Goal: Task Accomplishment & Management: Complete application form

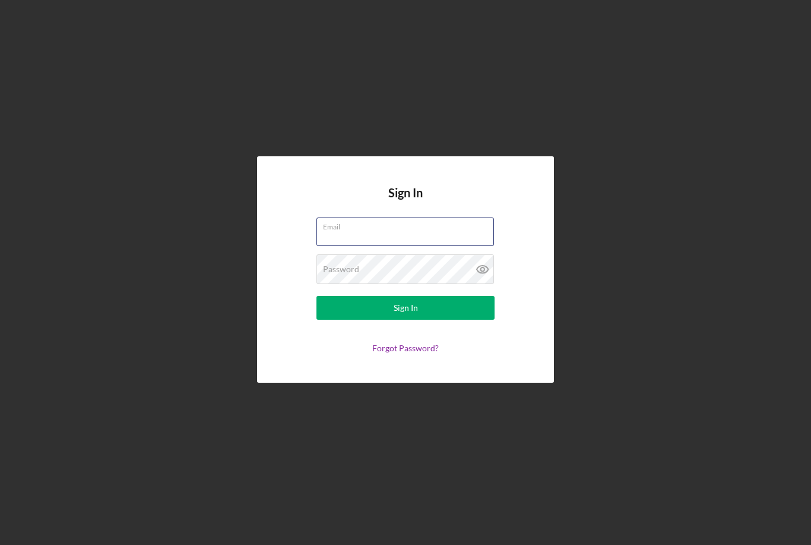
type input "[EMAIL_ADDRESS][DOMAIN_NAME]"
click at [406, 320] on button "Sign In" at bounding box center [406, 308] width 178 height 24
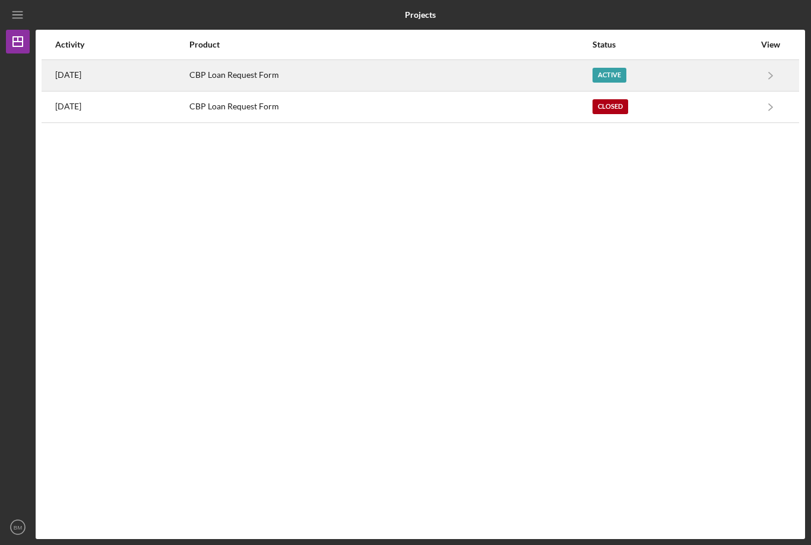
click at [619, 74] on div "Active" at bounding box center [610, 75] width 34 height 15
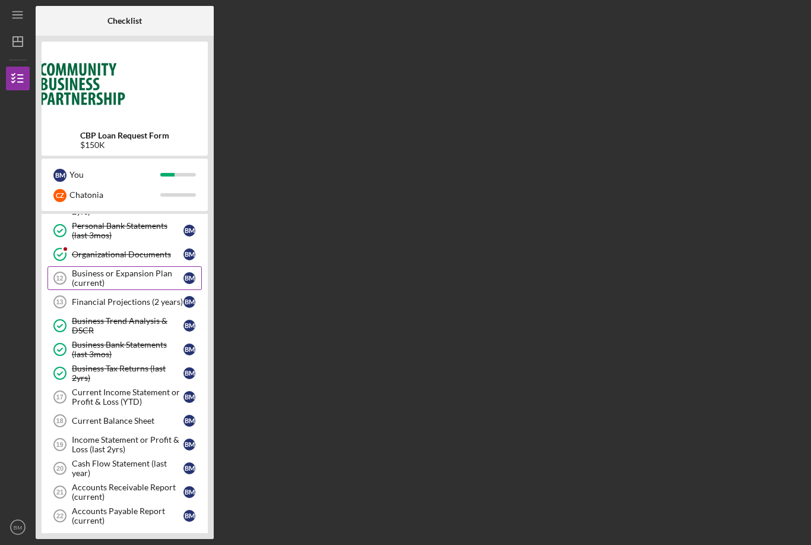
scroll to position [168, 0]
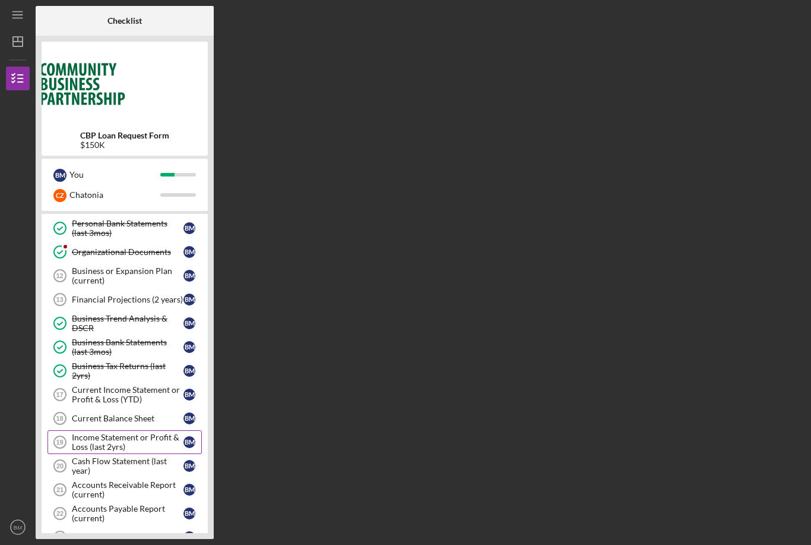
click at [121, 445] on div "Income Statement or Profit & Loss (last 2yrs)" at bounding box center [128, 441] width 112 height 19
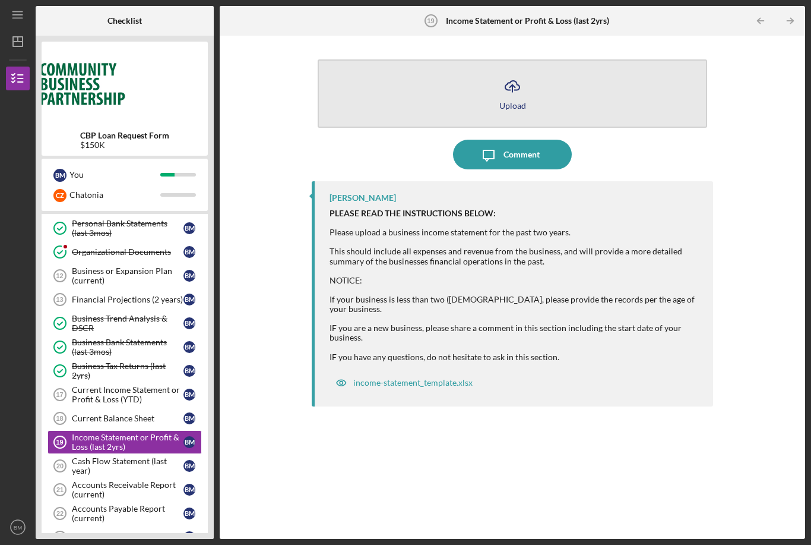
click at [513, 71] on icon "Icon/Upload" at bounding box center [513, 86] width 30 height 30
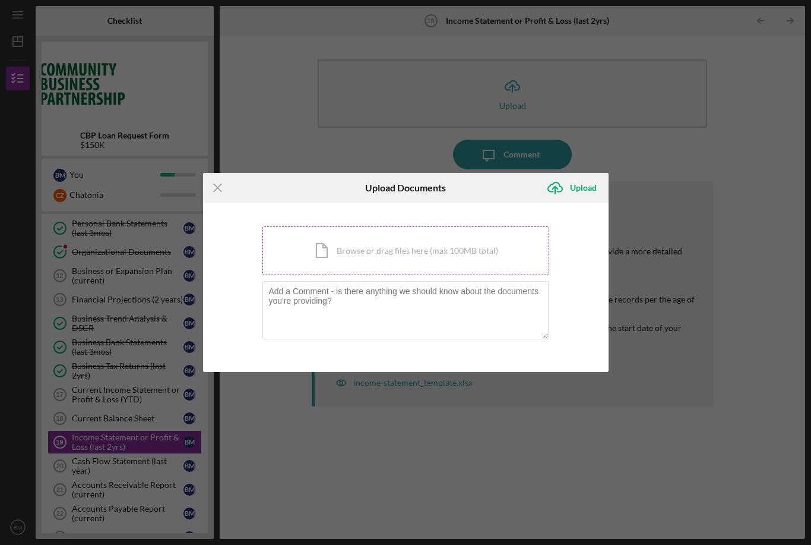
click at [343, 242] on div "Icon/Document Browse or drag files here (max 100MB total) Tap to choose files o…" at bounding box center [406, 250] width 287 height 49
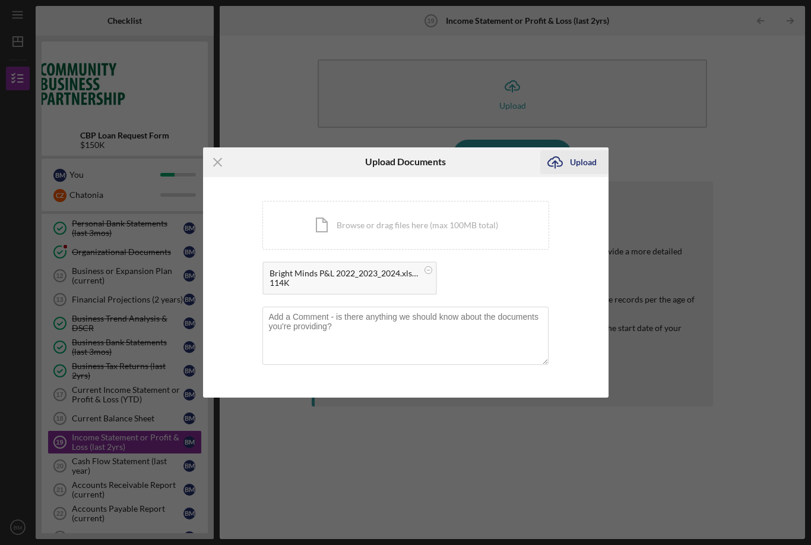
click at [590, 163] on div "Upload" at bounding box center [583, 162] width 27 height 24
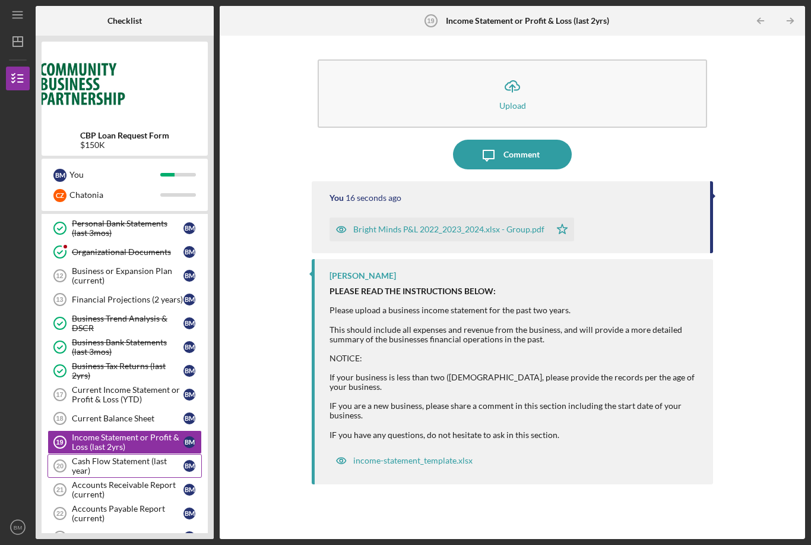
click at [128, 456] on div "Cash Flow Statement (last year)" at bounding box center [128, 465] width 112 height 19
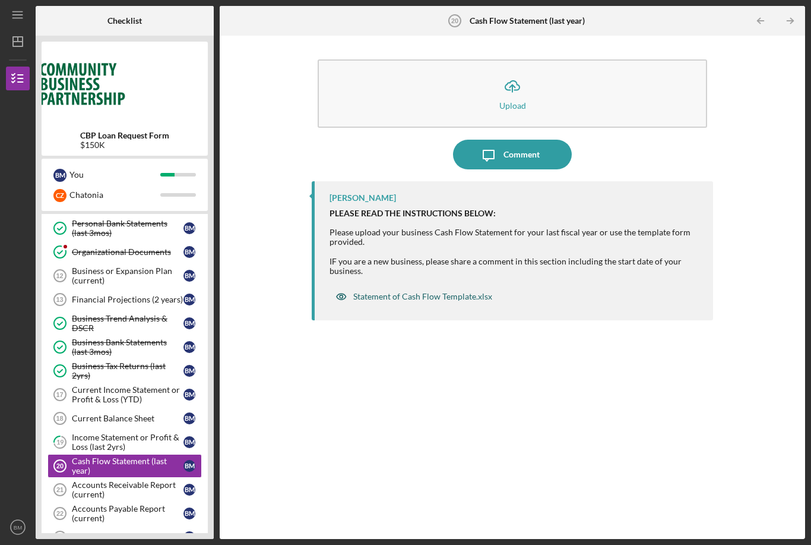
click at [386, 292] on div "Statement of Cash Flow Template.xlsx" at bounding box center [422, 297] width 139 height 10
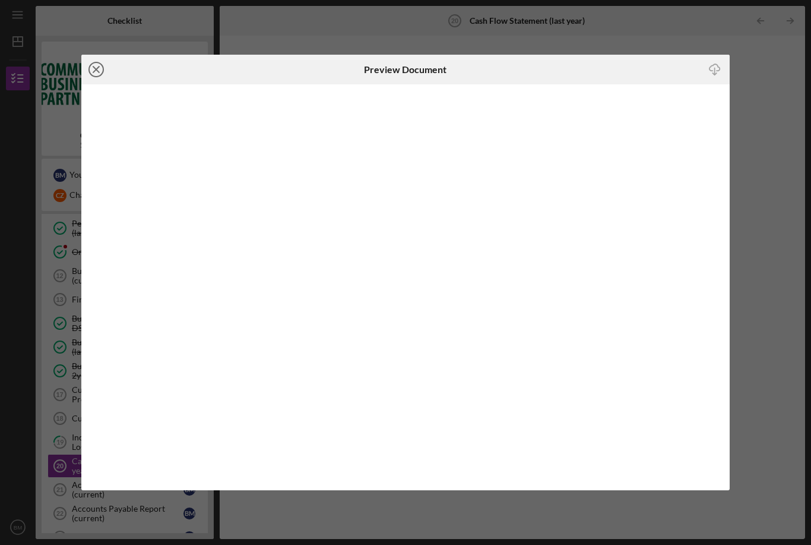
click at [94, 72] on icon "Icon/Close" at bounding box center [96, 70] width 30 height 30
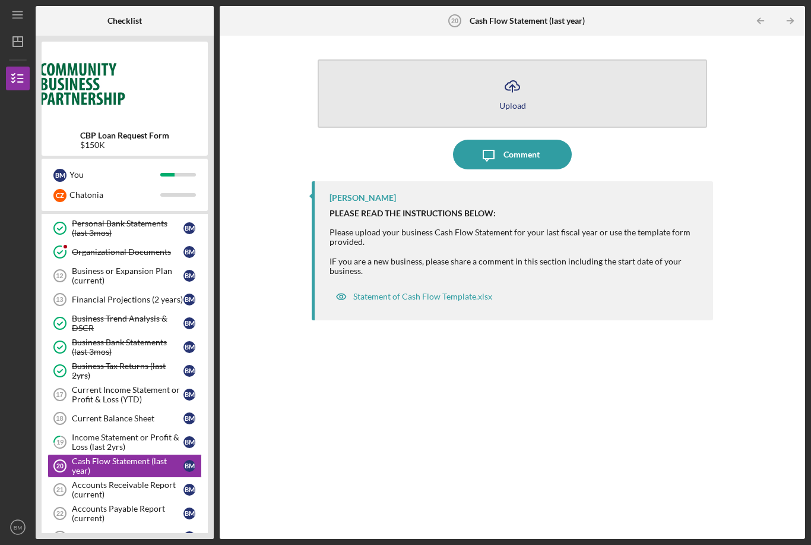
click at [482, 59] on button "Icon/Upload Upload" at bounding box center [513, 93] width 390 height 68
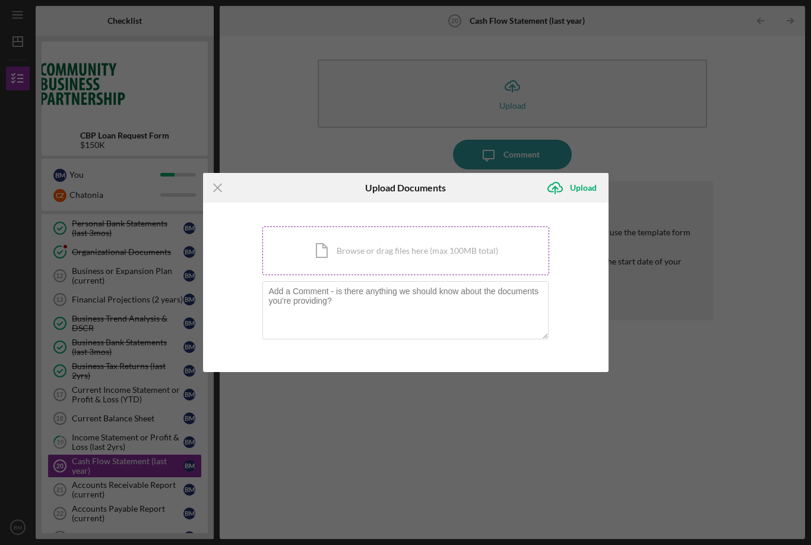
click at [330, 242] on div "Icon/Document Browse or drag files here (max 100MB total) Tap to choose files o…" at bounding box center [406, 250] width 287 height 49
click at [391, 254] on div "Icon/Document Browse or drag files here (max 100MB total) Tap to choose files o…" at bounding box center [406, 250] width 287 height 49
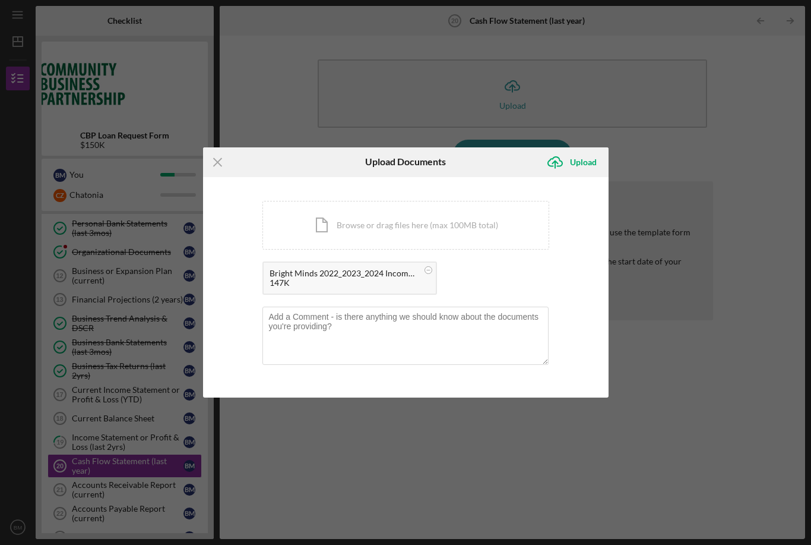
click at [301, 273] on div "Bright Minds 2022_2023_2024 Income Statement.xlsx - Group.pdf" at bounding box center [344, 273] width 148 height 10
click at [426, 271] on circle at bounding box center [428, 269] width 7 height 7
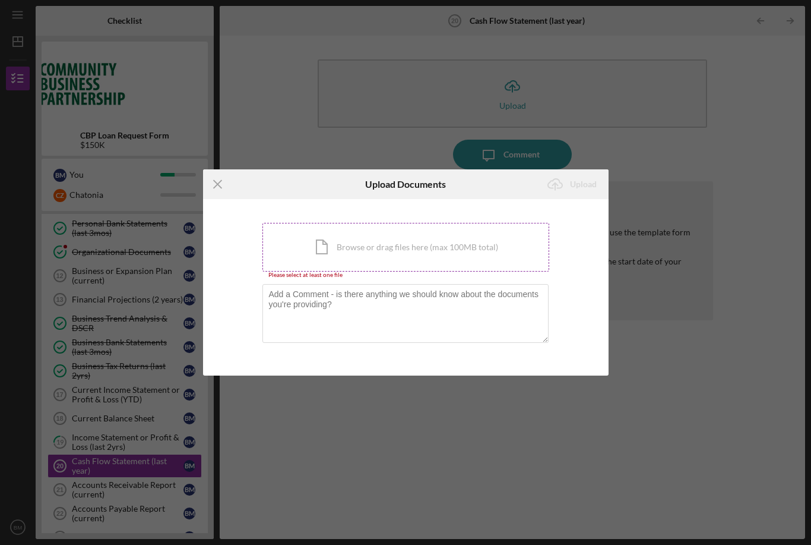
click at [387, 243] on div "Icon/Document Browse or drag files here (max 100MB total) Tap to choose files o…" at bounding box center [406, 247] width 287 height 49
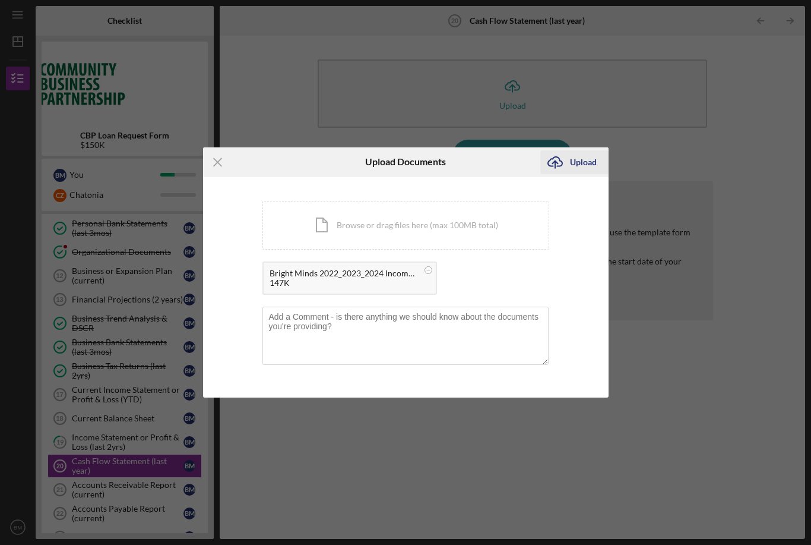
click at [571, 162] on div "Upload" at bounding box center [583, 162] width 27 height 24
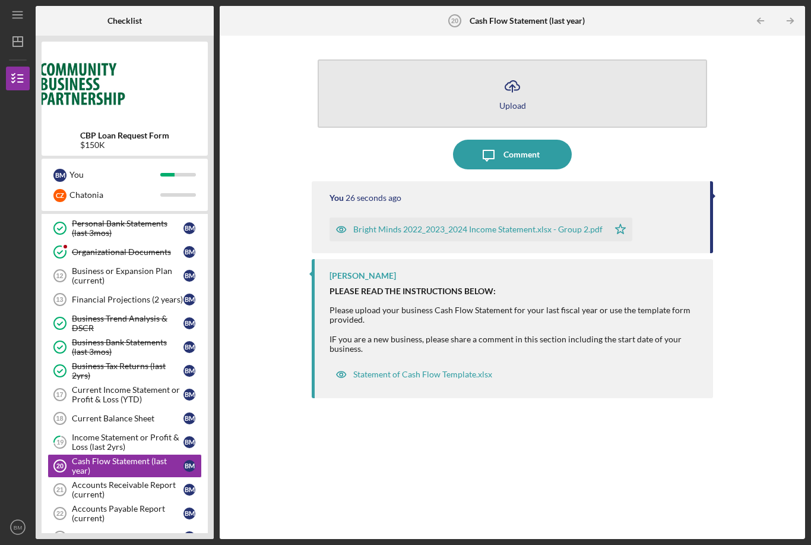
click at [520, 71] on icon "Icon/Upload" at bounding box center [513, 86] width 30 height 30
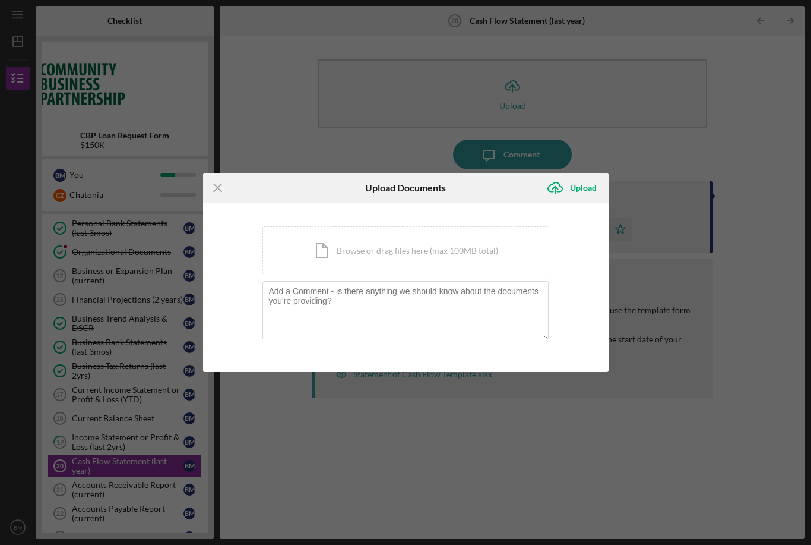
click at [354, 153] on div "Icon/Menu Close Upload Documents Icon/Upload Upload You're uploading documents …" at bounding box center [405, 272] width 811 height 545
click at [218, 188] on line at bounding box center [218, 188] width 8 height 8
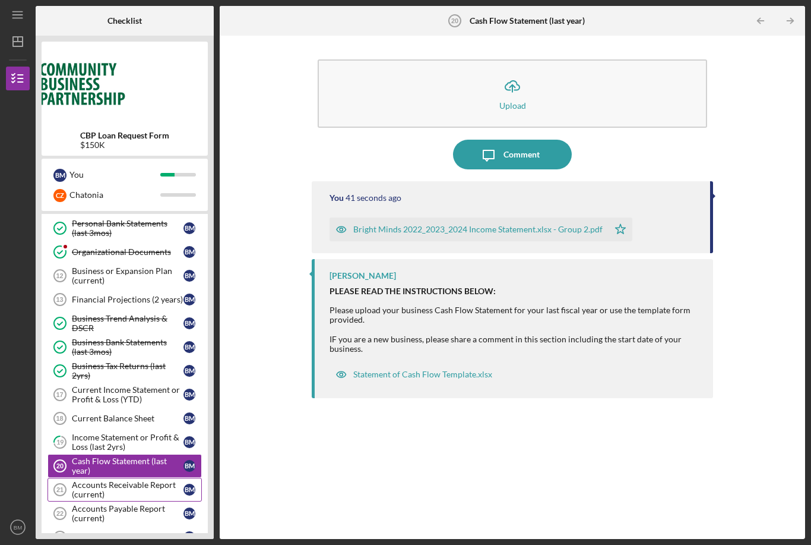
click at [107, 480] on div "Accounts Receivable Report (current)" at bounding box center [128, 489] width 112 height 19
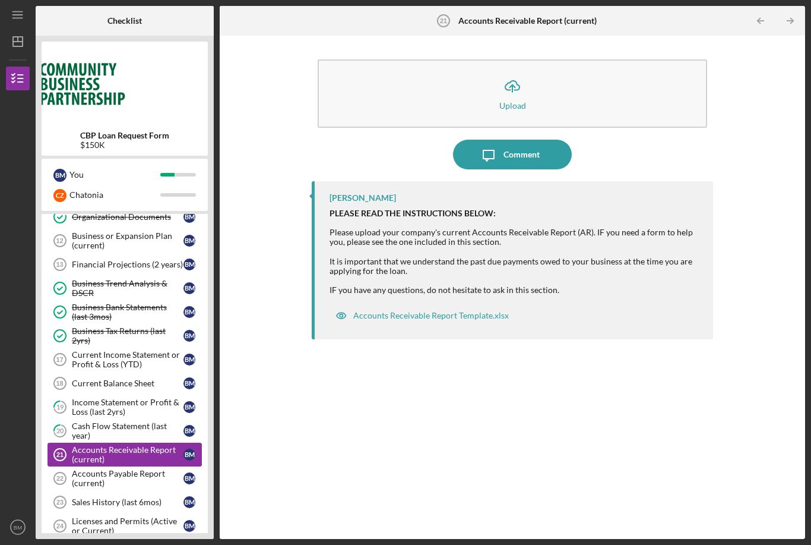
scroll to position [204, 0]
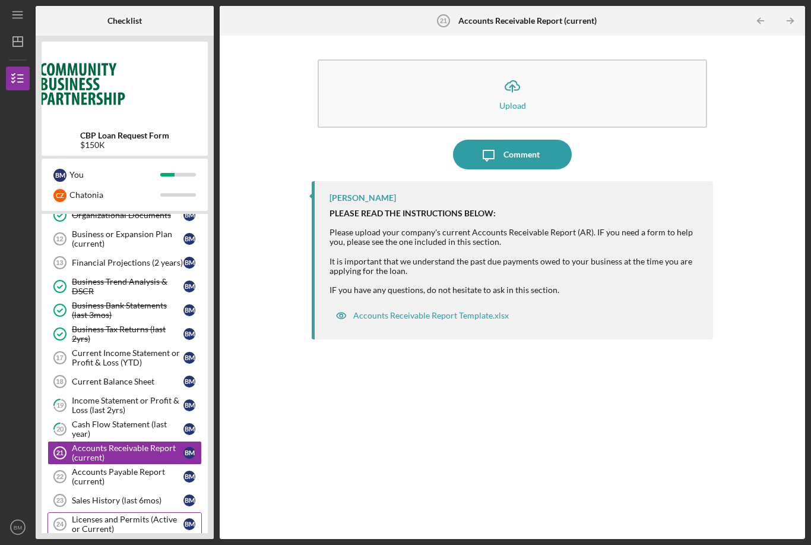
click at [102, 514] on div "Licenses and Permits (Active or Current)" at bounding box center [128, 523] width 112 height 19
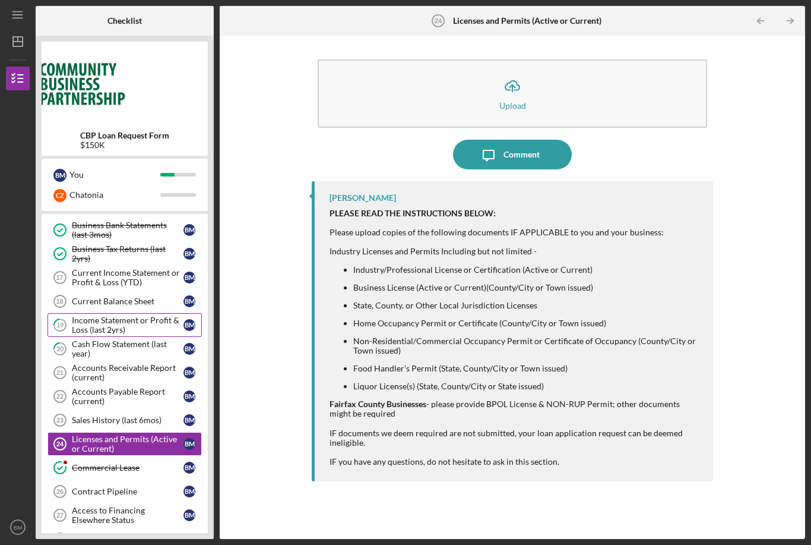
scroll to position [286, 0]
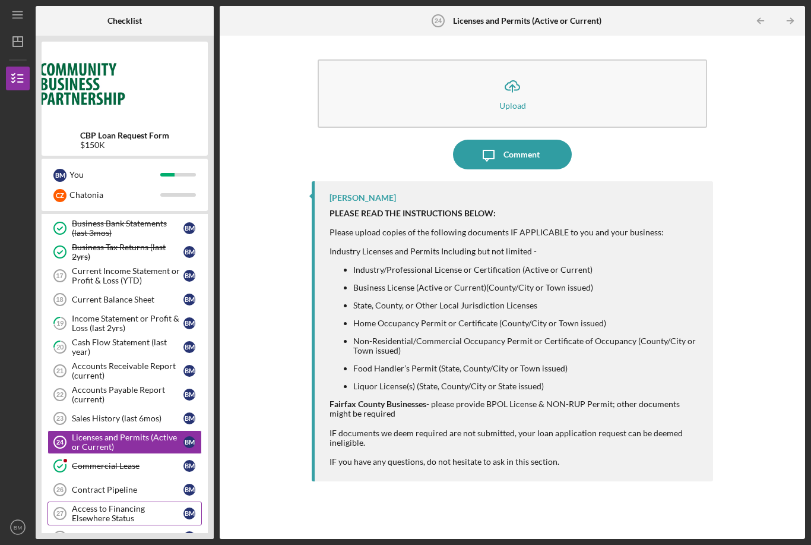
click at [128, 504] on div "Access to Financing Elsewhere Status" at bounding box center [128, 513] width 112 height 19
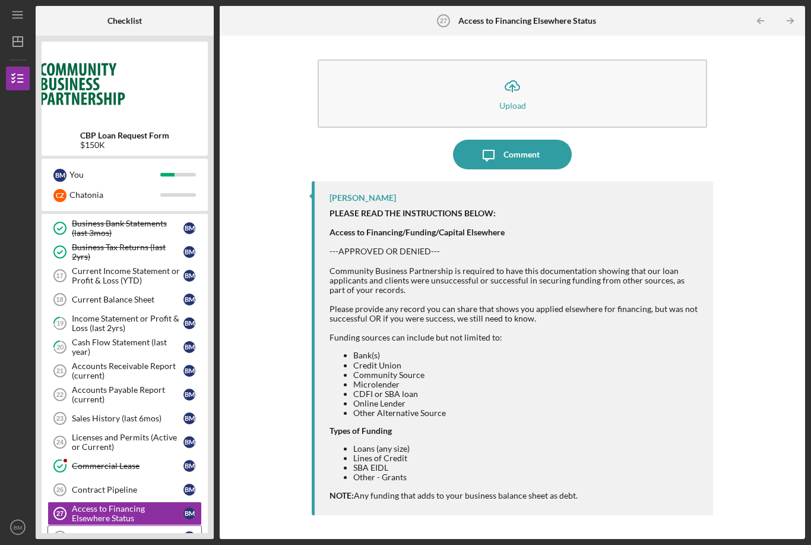
click at [129, 532] on div "Credit Authorization" at bounding box center [128, 537] width 112 height 10
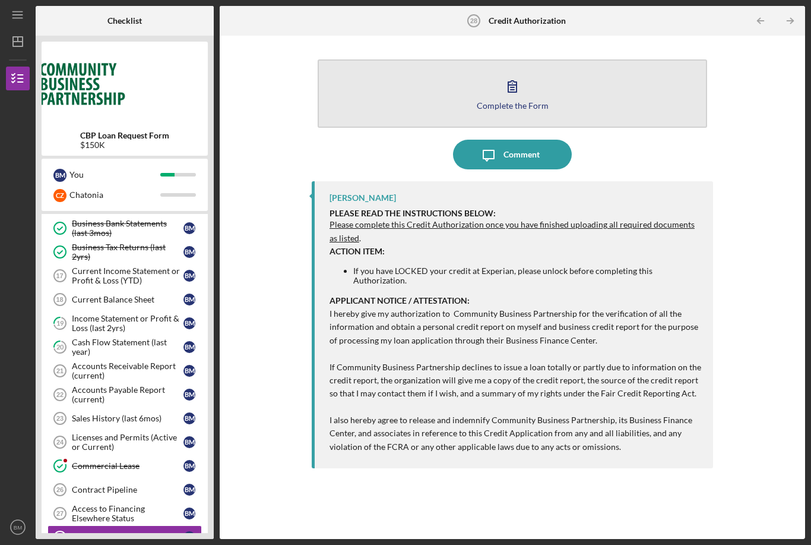
click at [514, 71] on icon "button" at bounding box center [513, 86] width 30 height 30
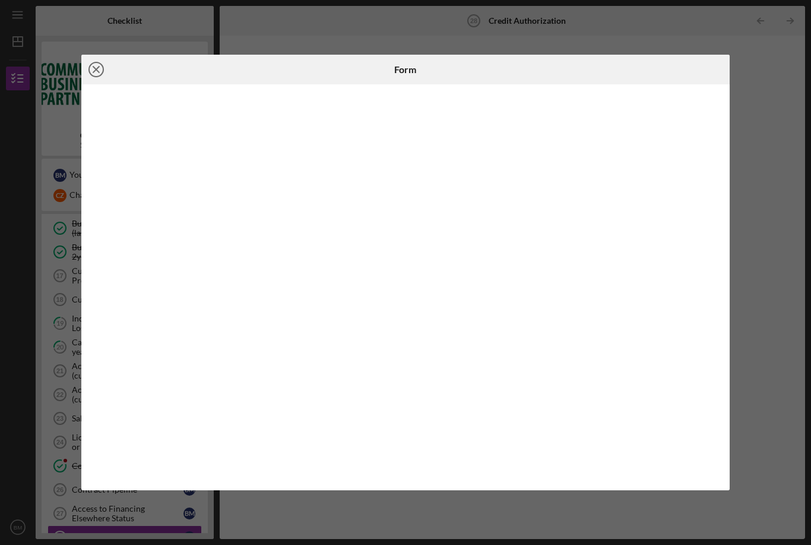
click at [93, 68] on icon "Icon/Close" at bounding box center [96, 70] width 30 height 30
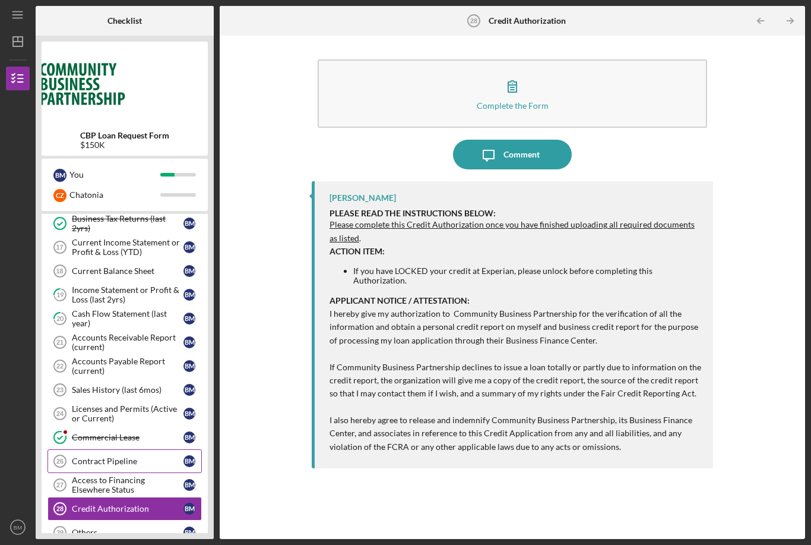
scroll to position [330, 0]
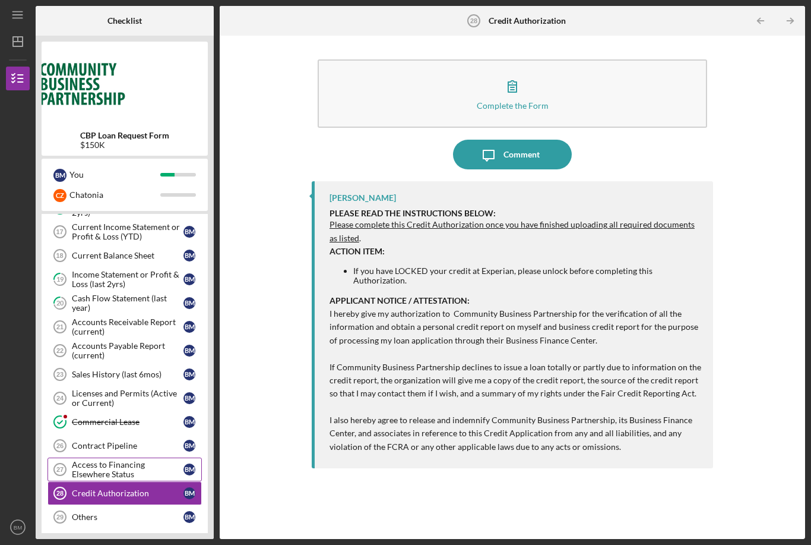
click at [105, 460] on div "Access to Financing Elsewhere Status" at bounding box center [128, 469] width 112 height 19
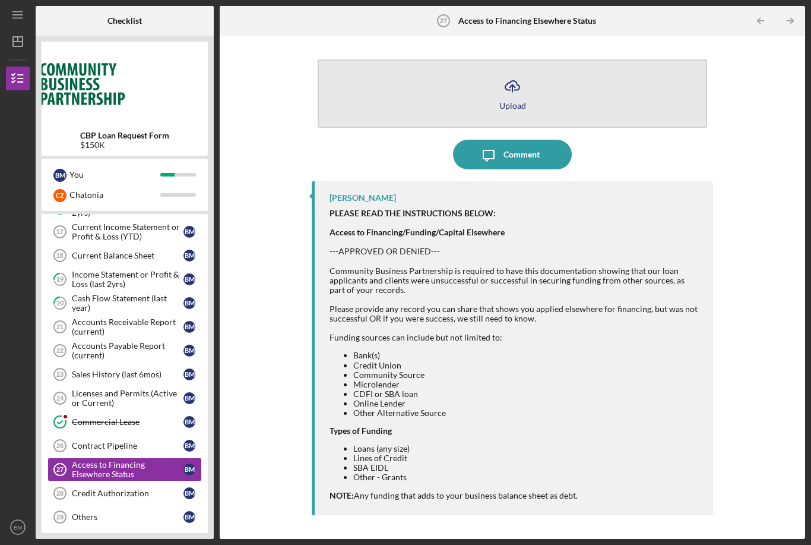
click at [506, 81] on icon "button" at bounding box center [512, 85] width 14 height 9
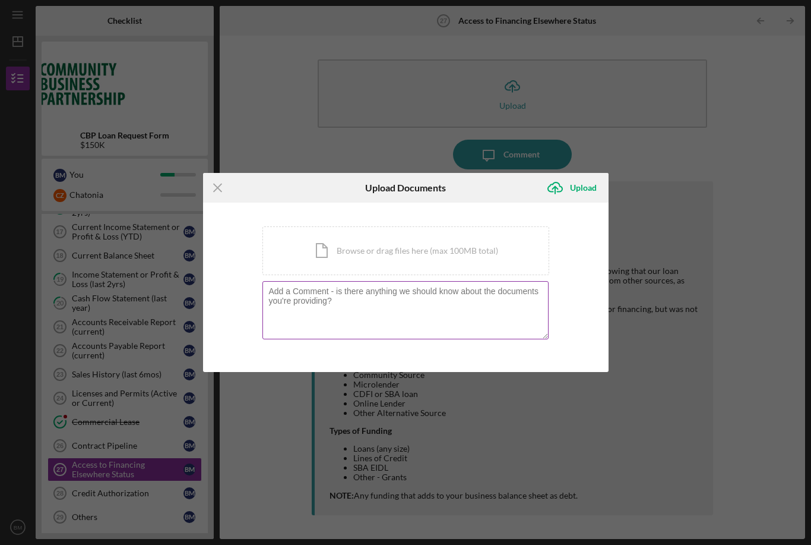
click at [287, 291] on textarea at bounding box center [406, 310] width 286 height 58
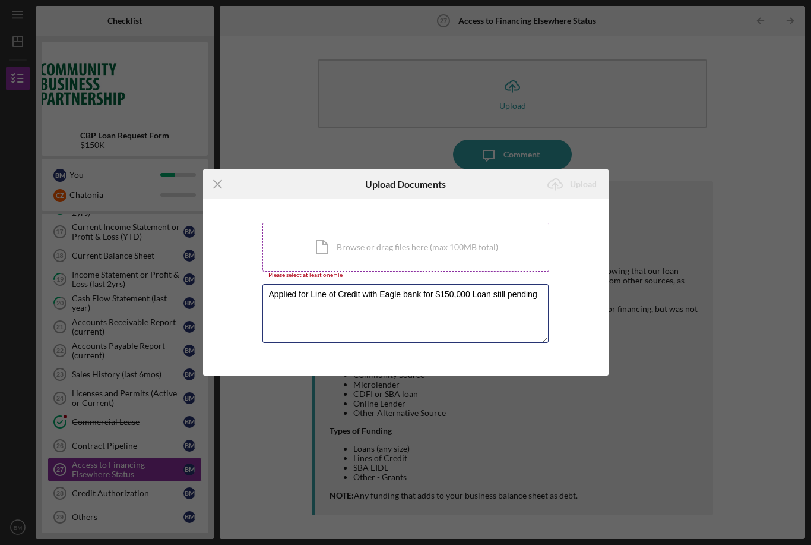
type textarea "Applied for Line of Credit with Eagle bank for $150,000 Loan still pending"
click at [317, 242] on div "Icon/Document Browse or drag files here (max 100MB total) Tap to choose files o…" at bounding box center [406, 247] width 287 height 49
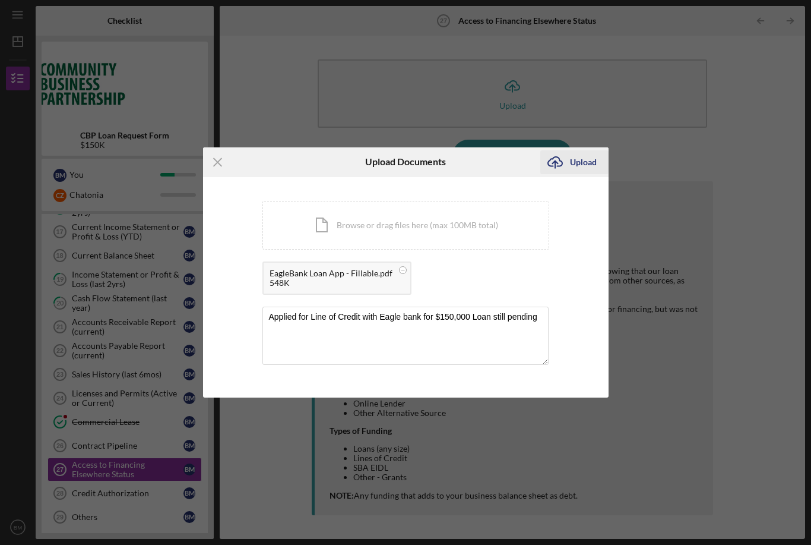
click at [584, 160] on div "Upload" at bounding box center [583, 162] width 27 height 24
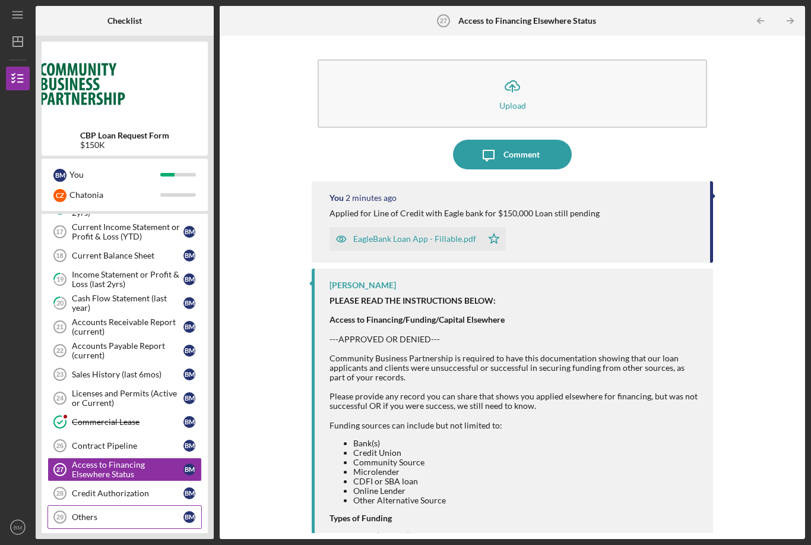
click at [83, 512] on div "Others" at bounding box center [128, 517] width 112 height 10
